Goal: Task Accomplishment & Management: Manage account settings

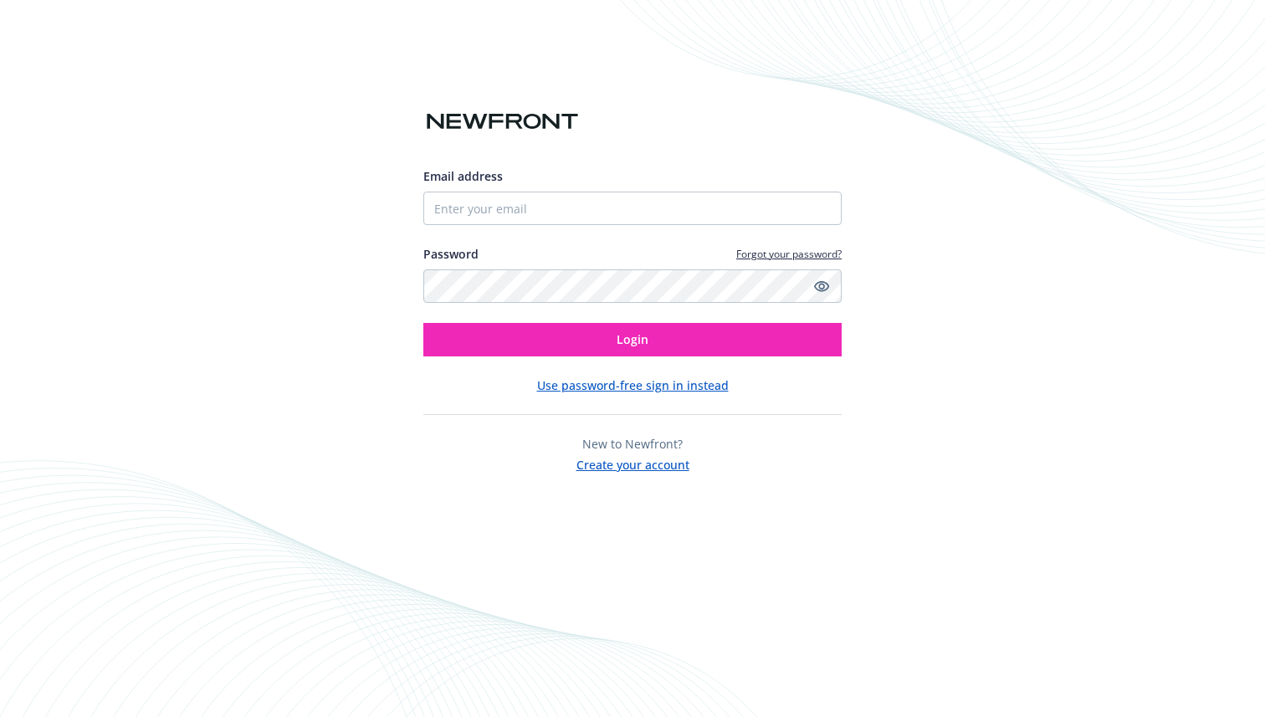
click at [423, 225] on div at bounding box center [423, 225] width 0 height 0
click at [586, 209] on input "Email address" at bounding box center [632, 208] width 418 height 33
click at [785, 131] on div "Email address Password Forgot your password? Login Use password-free sign in in…" at bounding box center [632, 264] width 418 height 420
click at [479, 209] on input "Email address" at bounding box center [632, 208] width 418 height 33
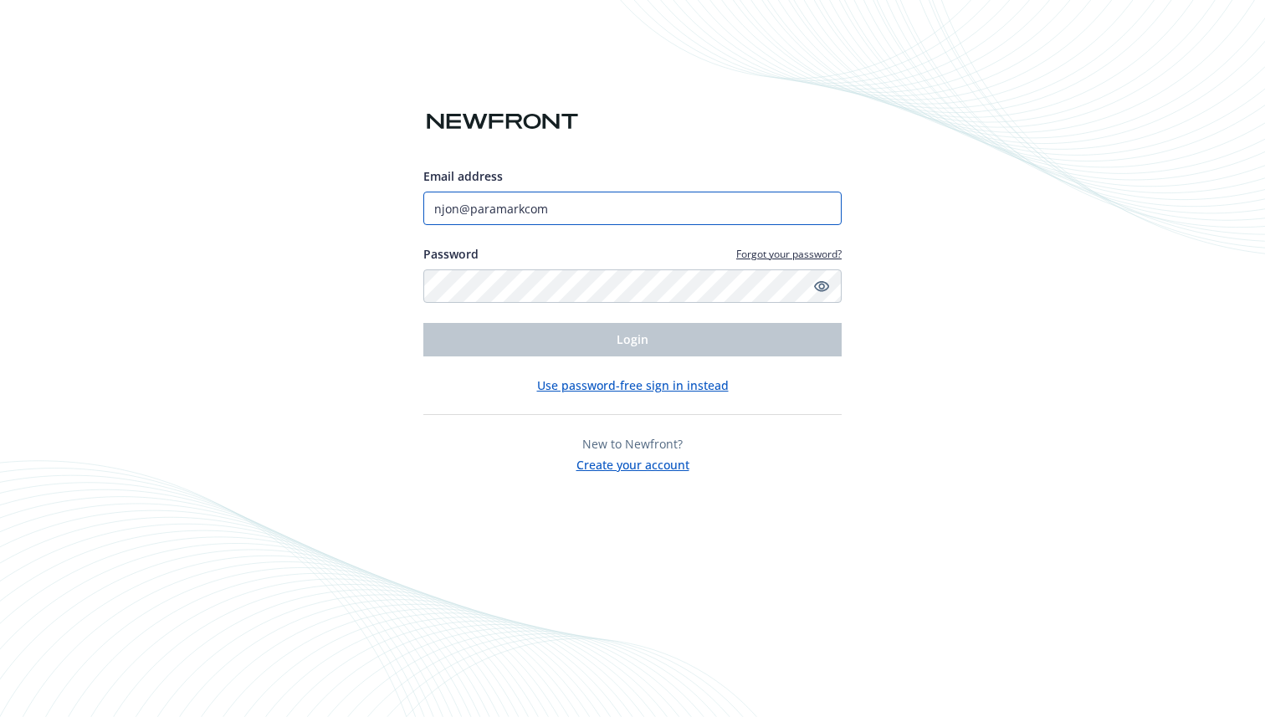
type input "njon@paramarkcom"
